Goal: Information Seeking & Learning: Understand process/instructions

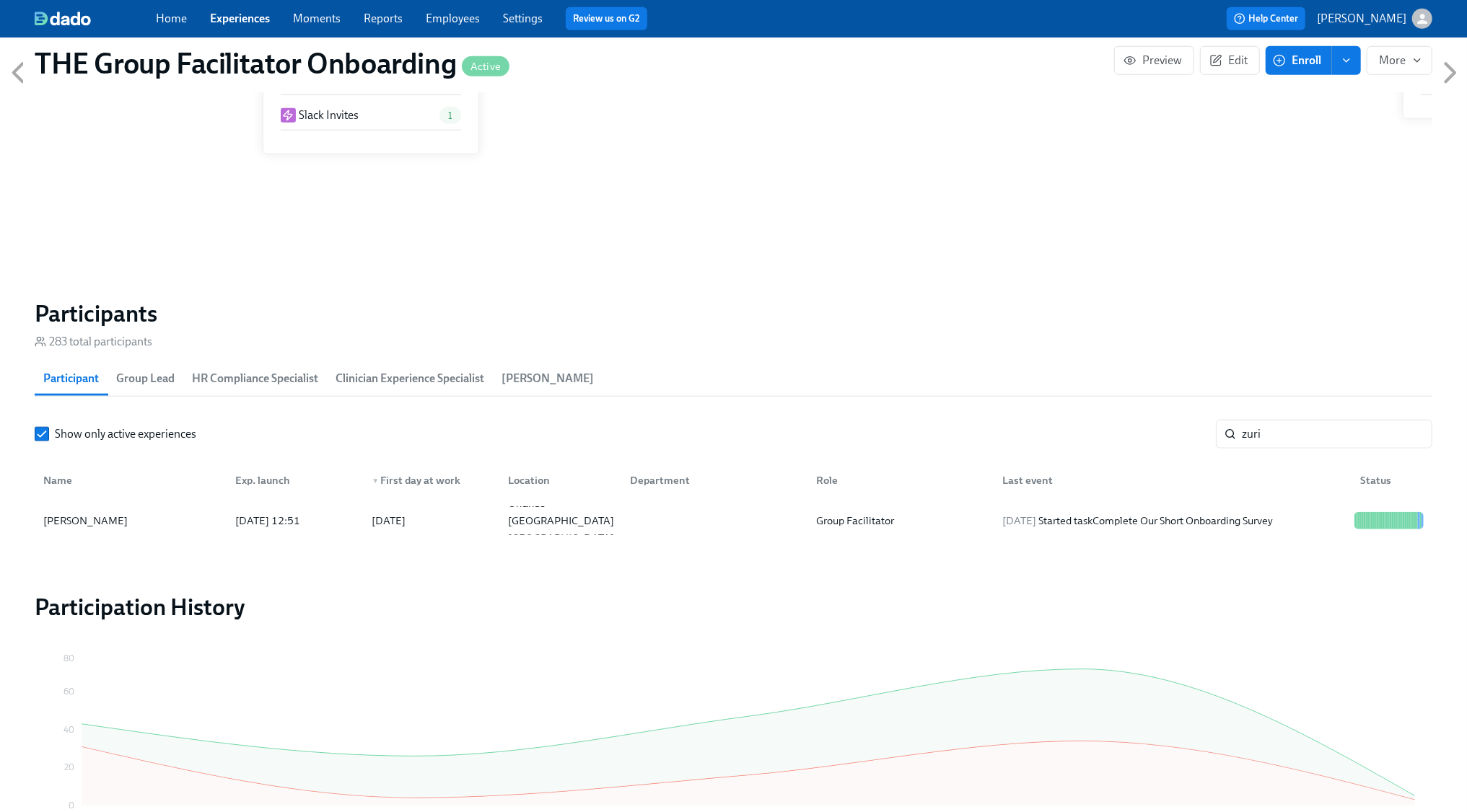
scroll to position [0, 23671]
click at [1285, 422] on input "zuri" at bounding box center [1337, 434] width 191 height 29
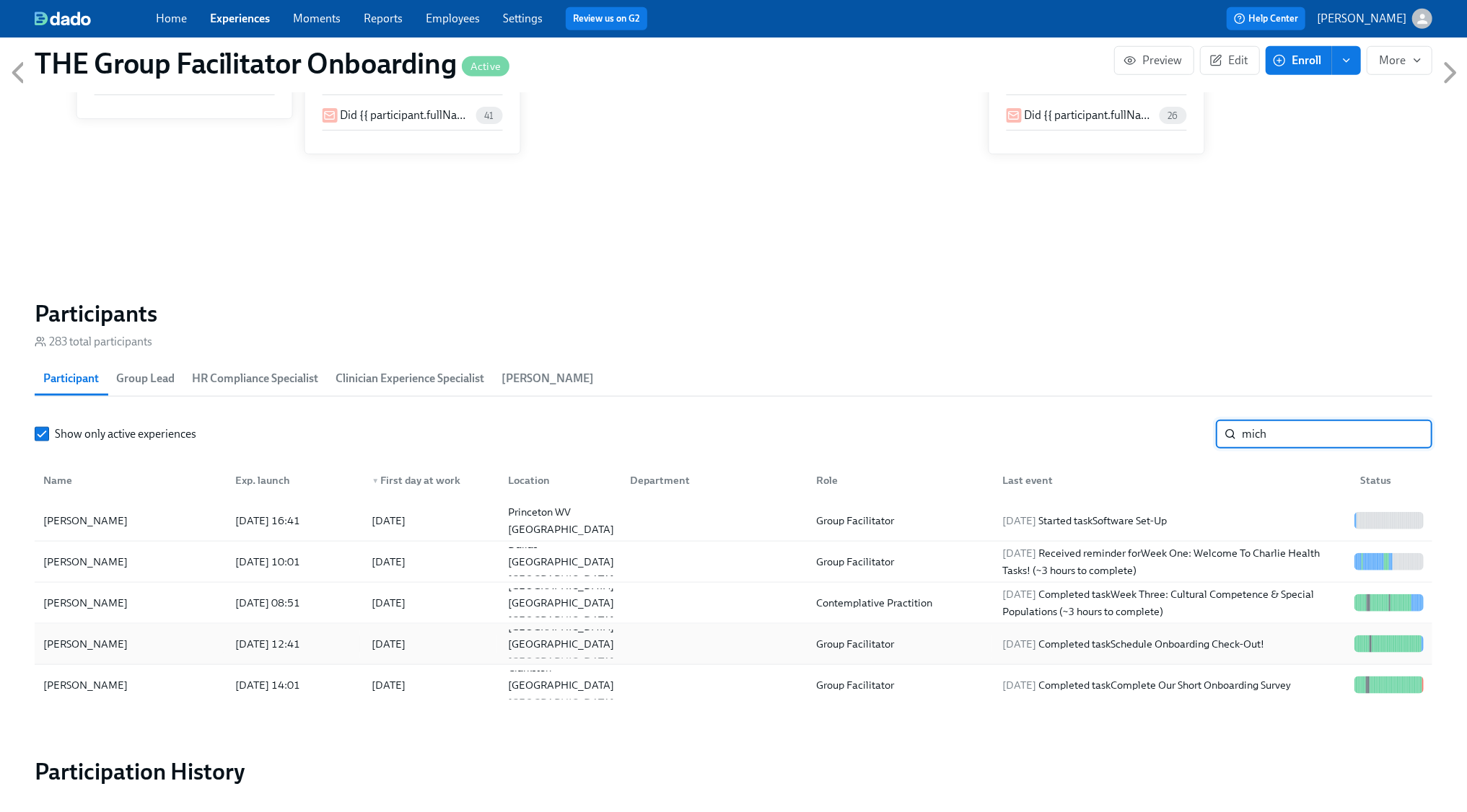
type input "mich"
click at [1223, 647] on div "[DATE] Completed task Schedule Onboarding Check-Out!" at bounding box center [1134, 644] width 273 height 17
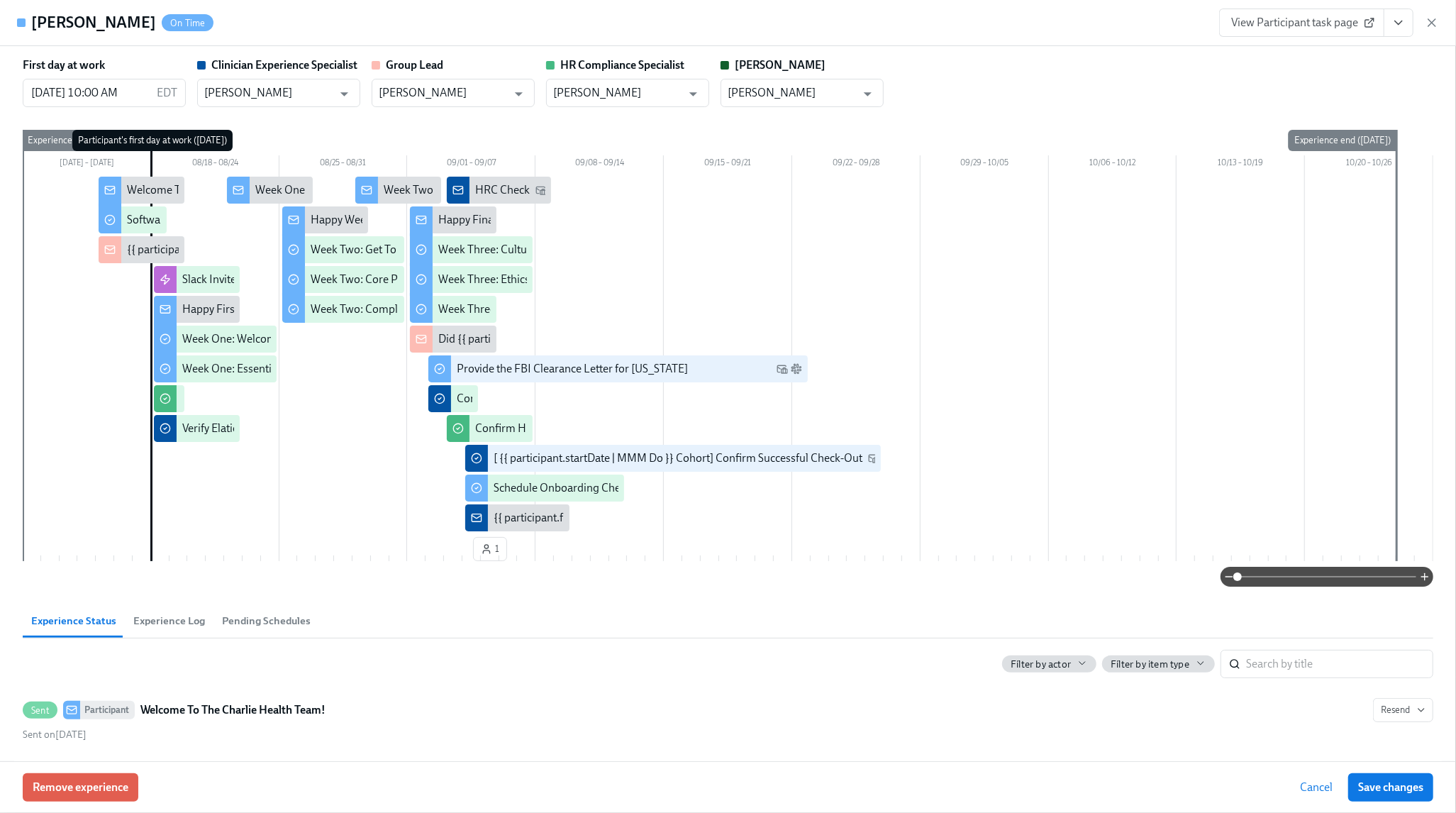
click at [1399, 25] on icon "View task page" at bounding box center [1399, 23] width 15 height 15
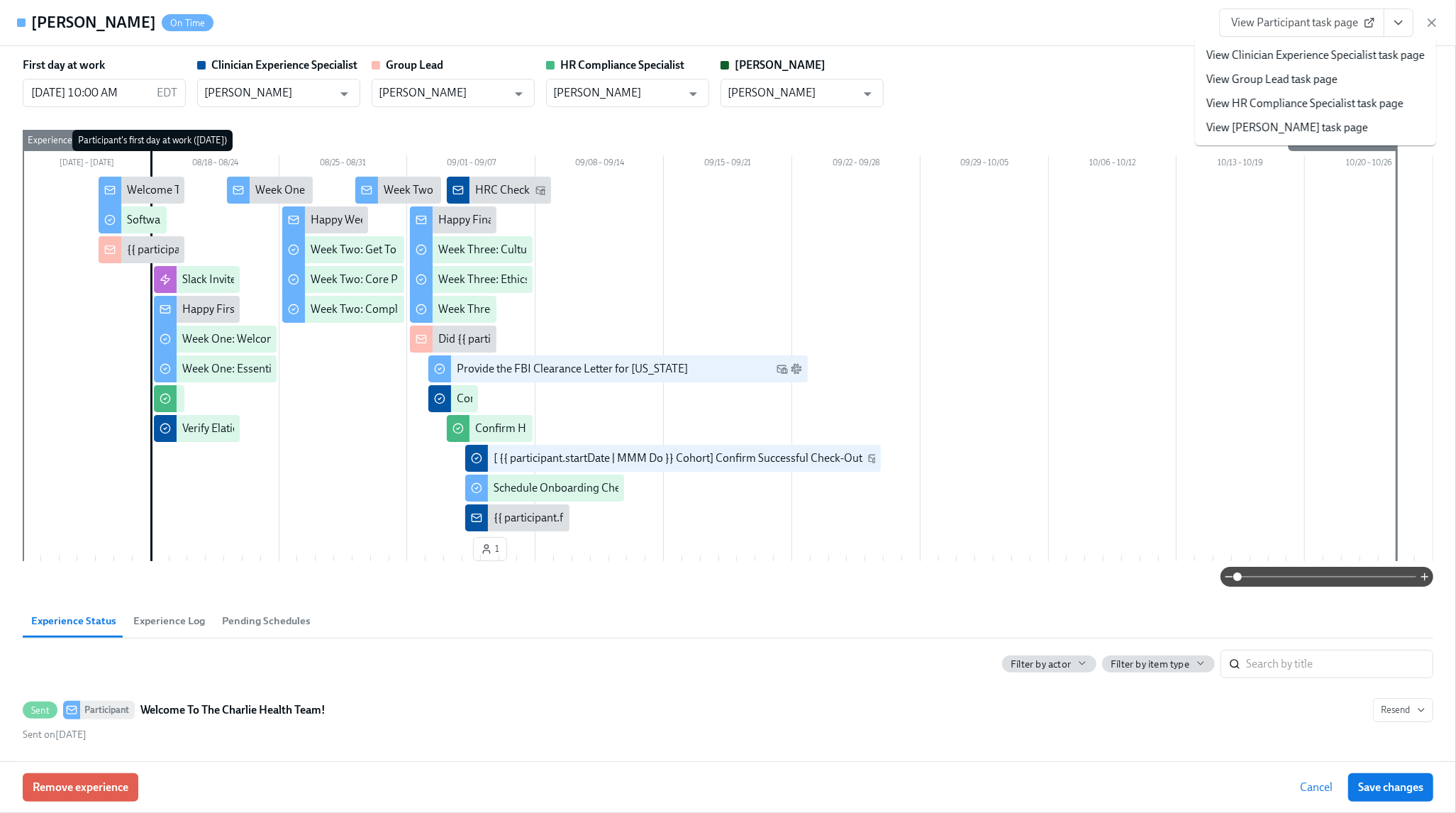
click at [1358, 50] on link "View Clinician Experience Specialist task page" at bounding box center [1316, 55] width 218 height 15
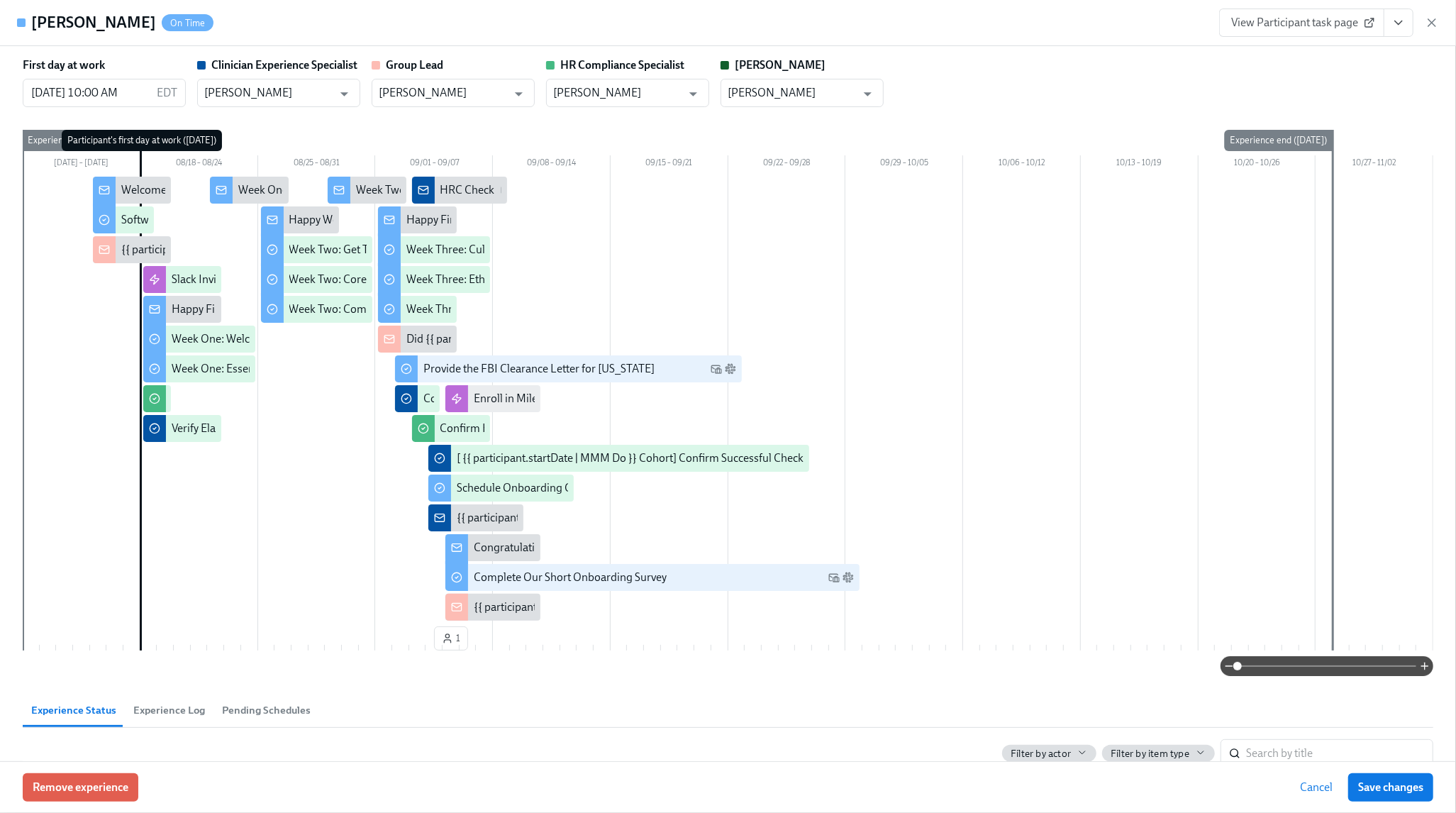
click at [1433, 20] on icon "button" at bounding box center [1433, 23] width 15 height 15
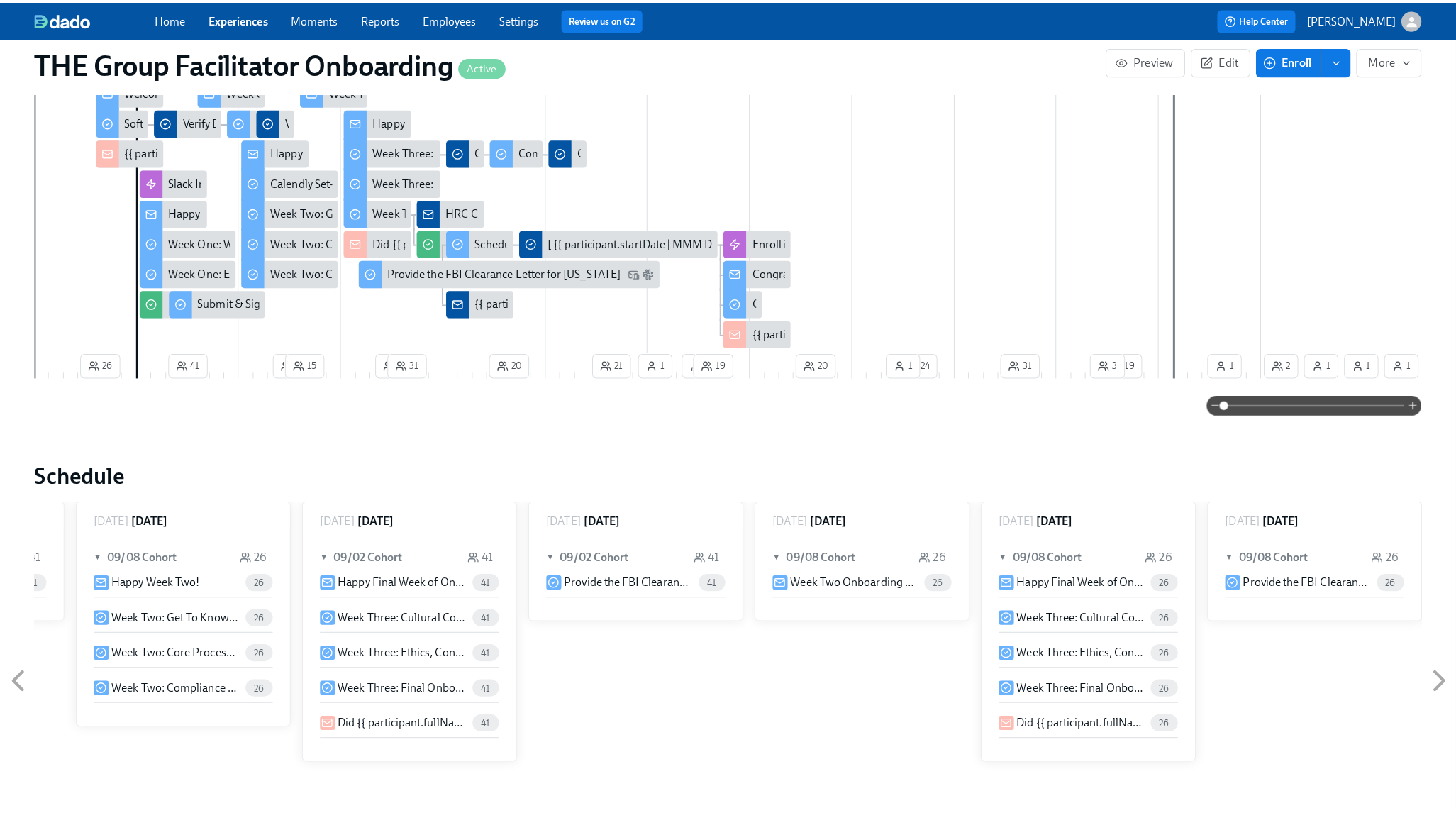
scroll to position [20, 0]
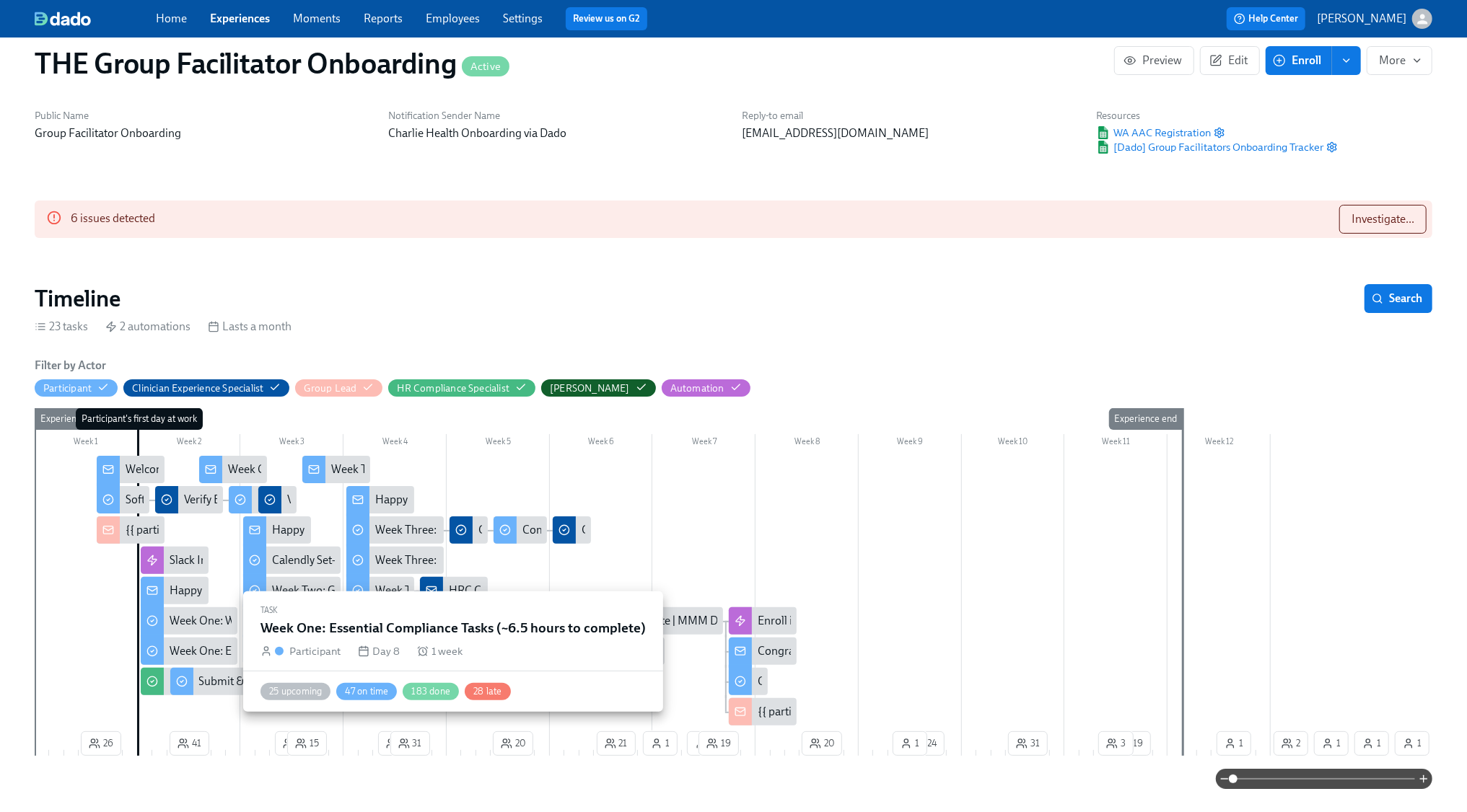
click at [225, 654] on div "Week One: Essential Compliance Tasks (~6.5 hours to complete)" at bounding box center [326, 651] width 313 height 16
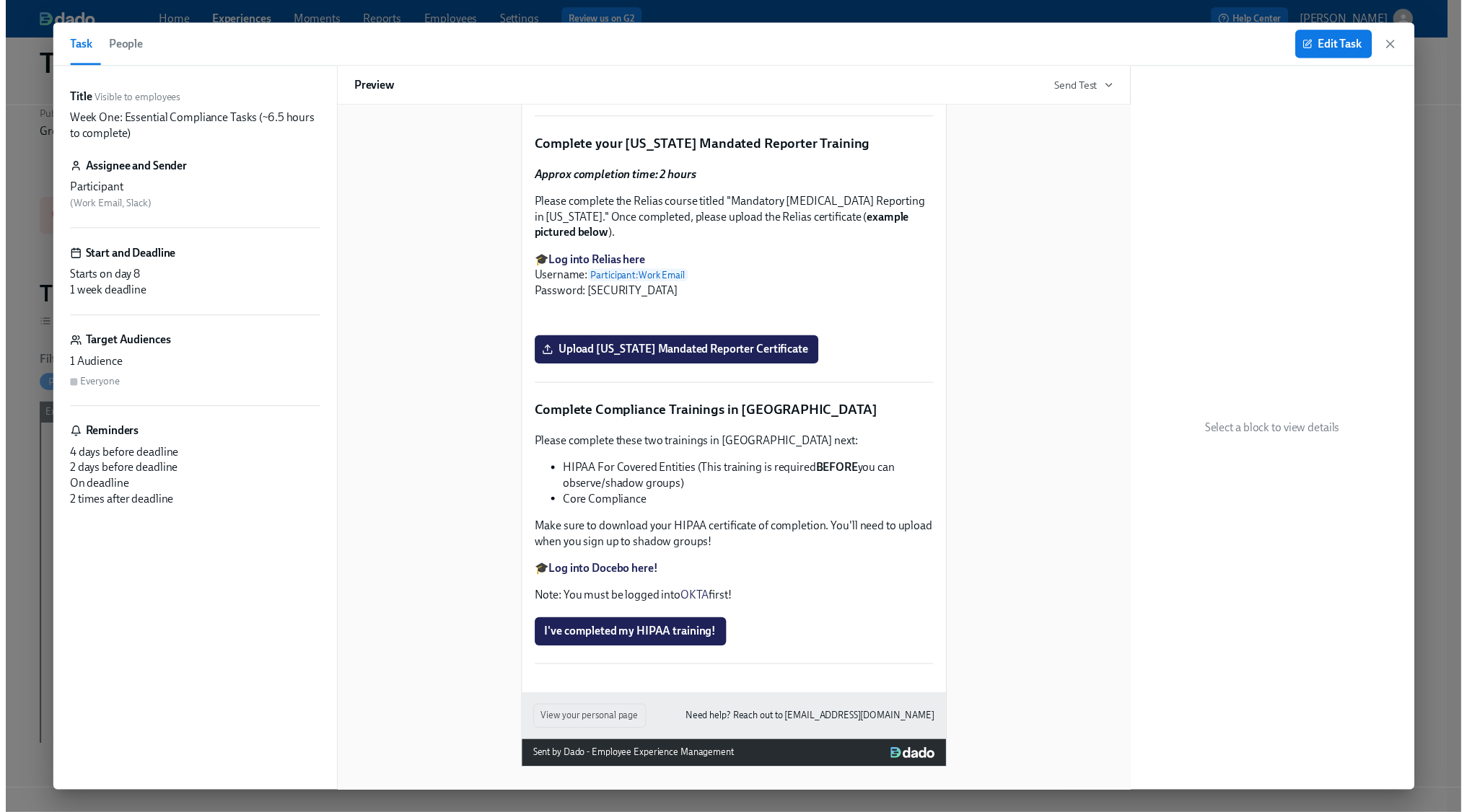
scroll to position [3004, 0]
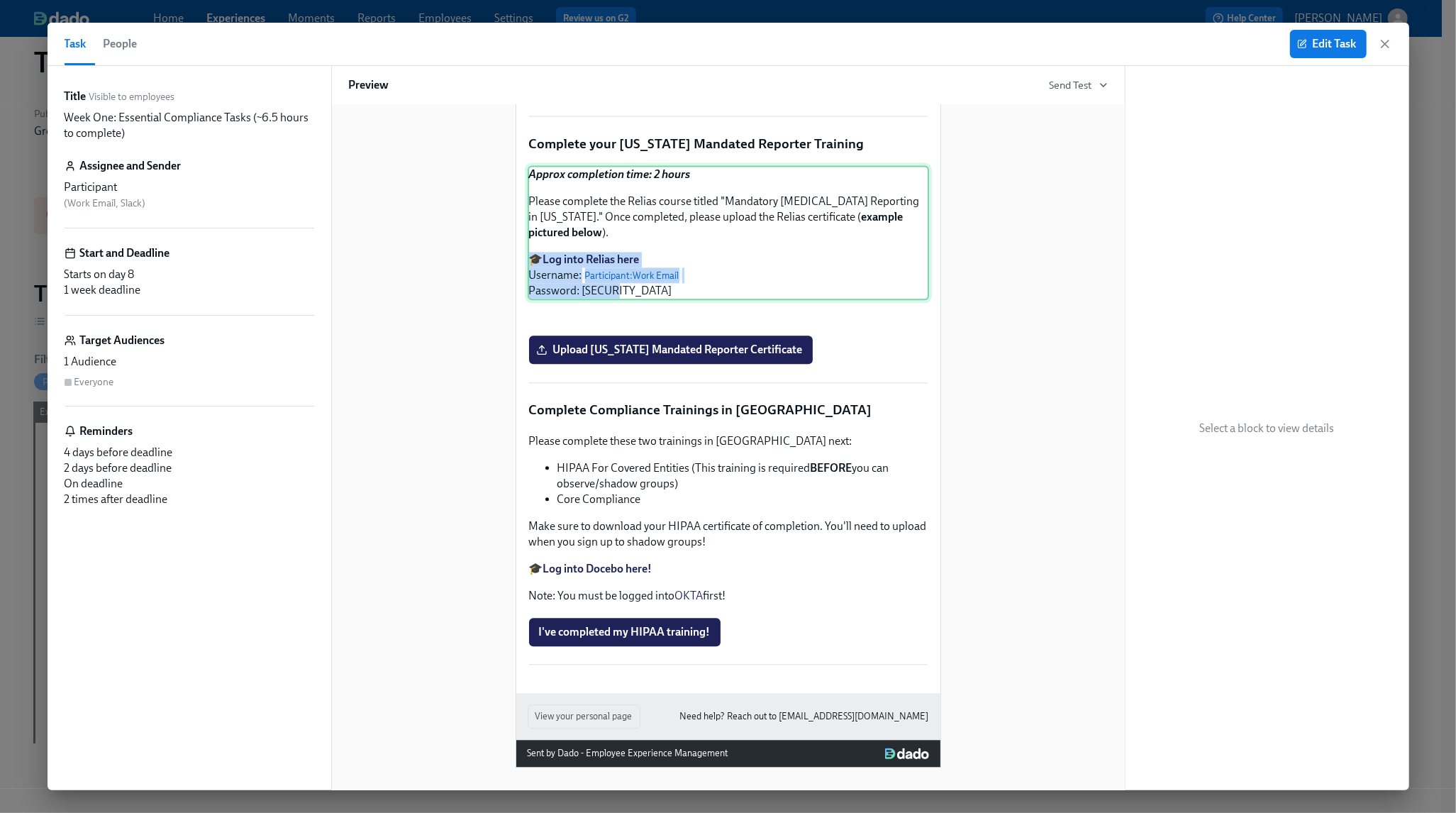
drag, startPoint x: 635, startPoint y: 361, endPoint x: 521, endPoint y: 328, distance: 118.7
click at [527, 300] on div "Approx completion time: 2 hours Please complete the Relias course titled "Manda…" at bounding box center [728, 232] width 401 height 135
copy p "🎓 Log into Relias here Username: Participant : Work Email Password: [SECURITY_D…"
click at [1388, 38] on icon "button" at bounding box center [1386, 44] width 15 height 15
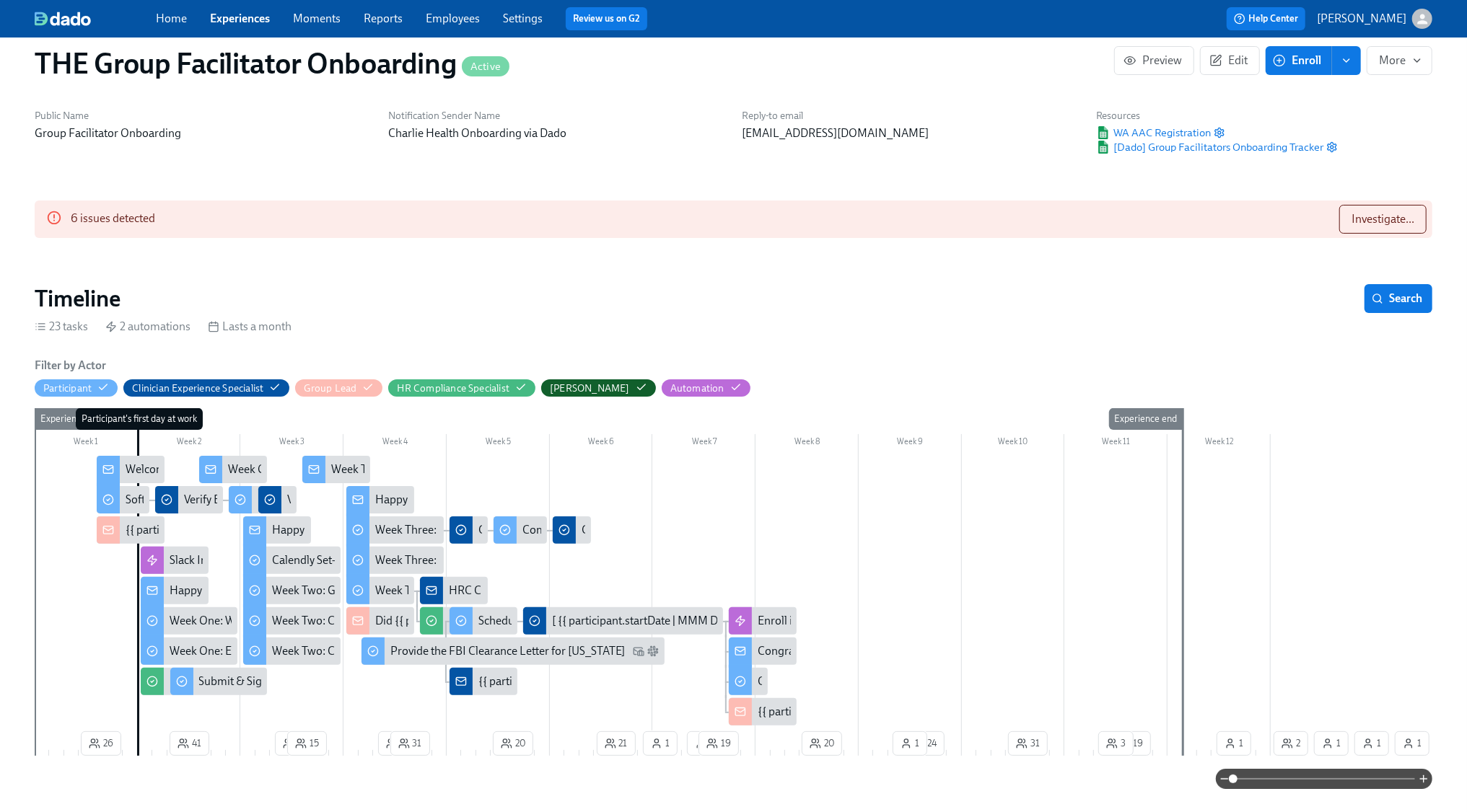
scroll to position [0, 23657]
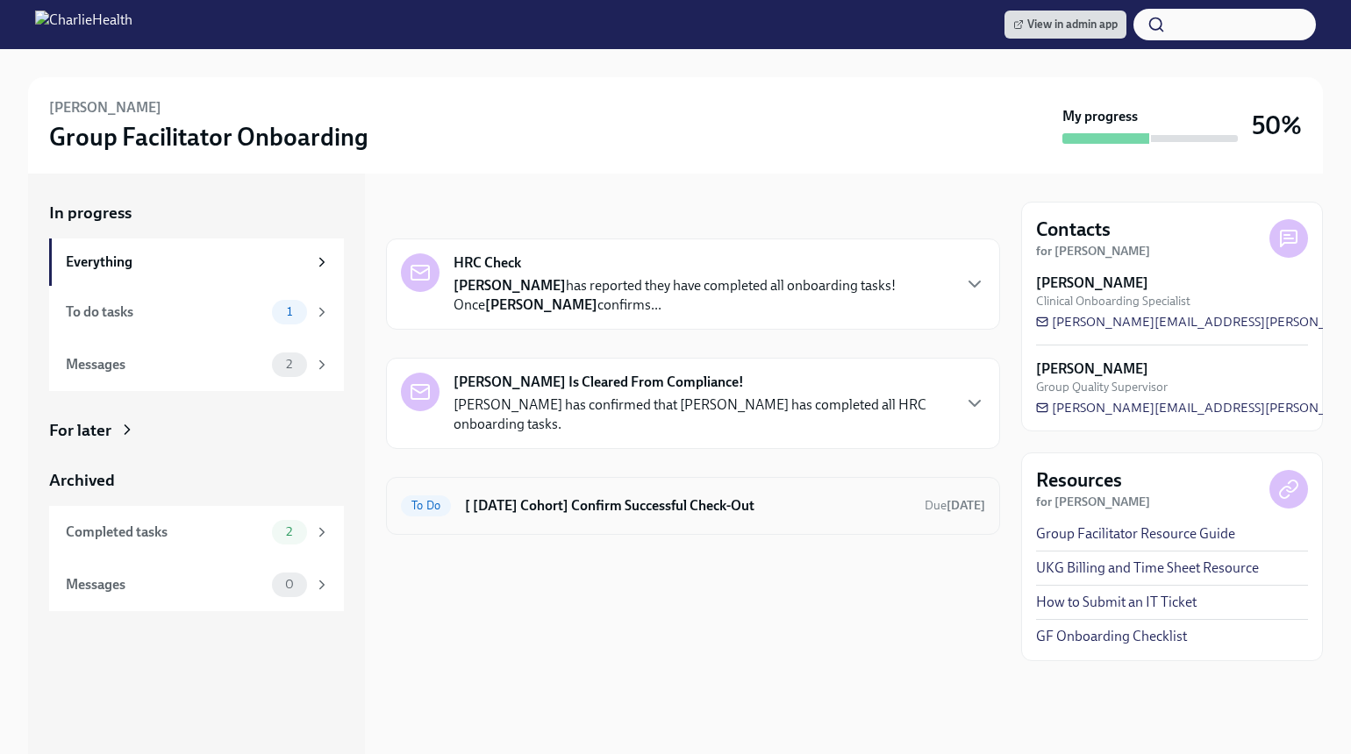
click at [517, 508] on h6 "[ [DATE] Cohort] Confirm Successful Check-Out" at bounding box center [688, 505] width 446 height 19
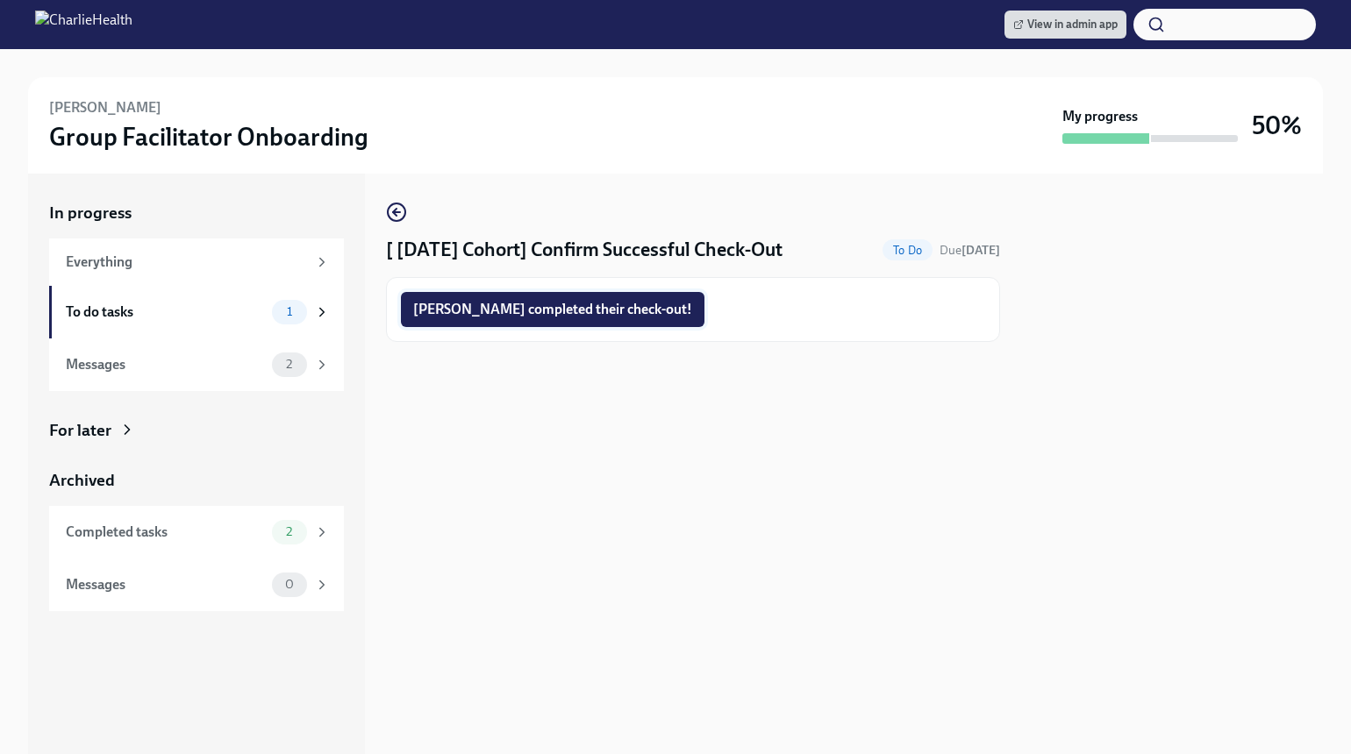
click at [460, 292] on button "Michelle completed their check-out!" at bounding box center [552, 309] width 303 height 35
